Goal: Information Seeking & Learning: Learn about a topic

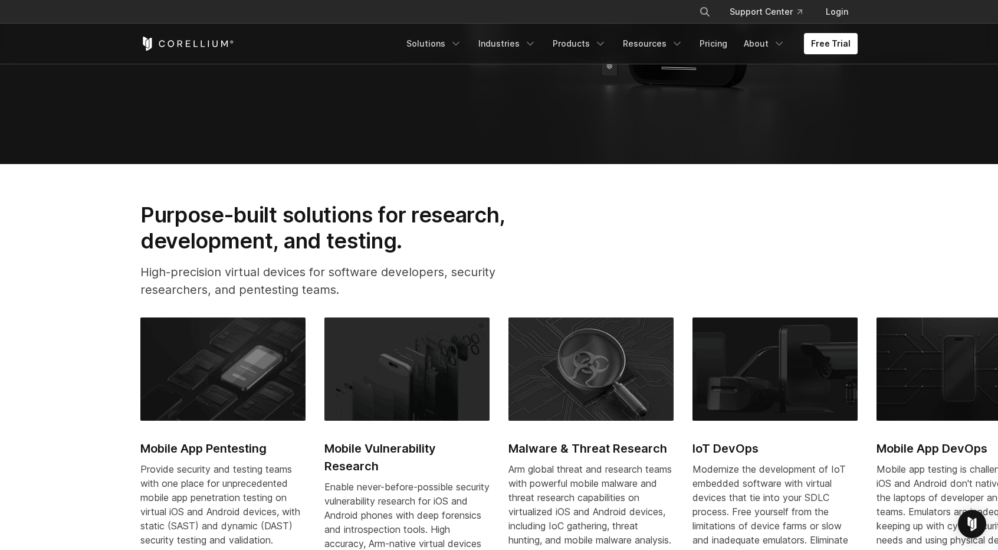
scroll to position [412, 0]
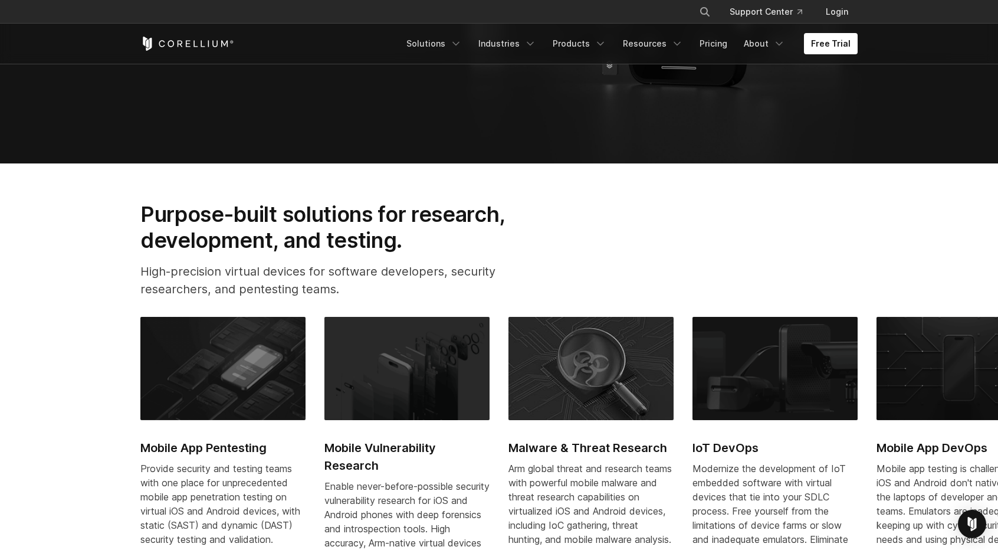
click at [254, 444] on h2 "Mobile App Pentesting" at bounding box center [222, 448] width 165 height 18
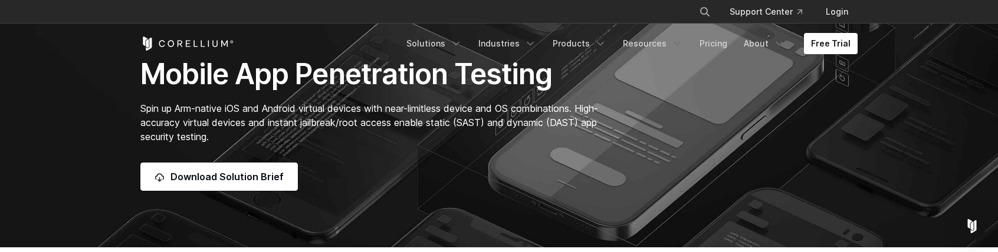
click at [403, 169] on div "Download Solution Brief" at bounding box center [375, 177] width 470 height 28
click at [57, 95] on section "Mobile App Penetration Testing Spin up Arm-native iOS and Android virtual devic…" at bounding box center [499, 124] width 998 height 248
